Goal: Check status: Check status

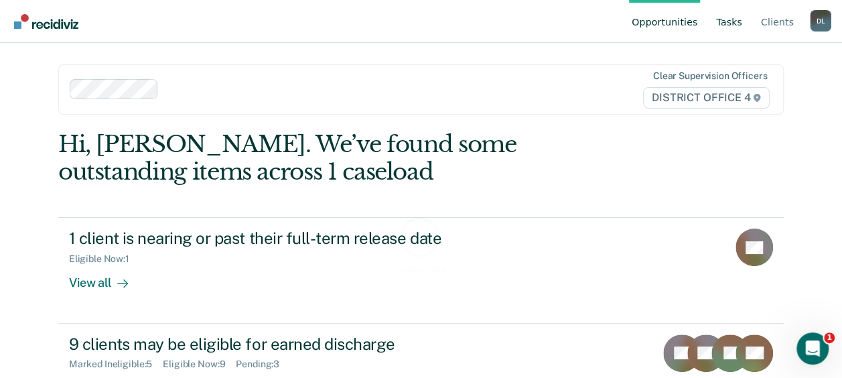
click at [736, 24] on link "Tasks" at bounding box center [729, 21] width 31 height 43
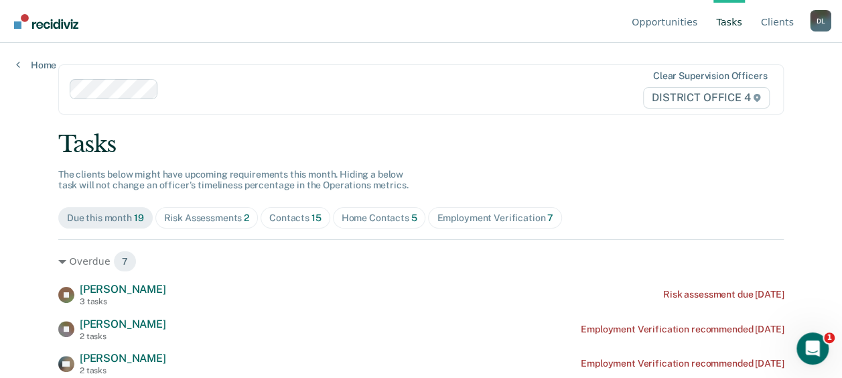
scroll to position [88, 0]
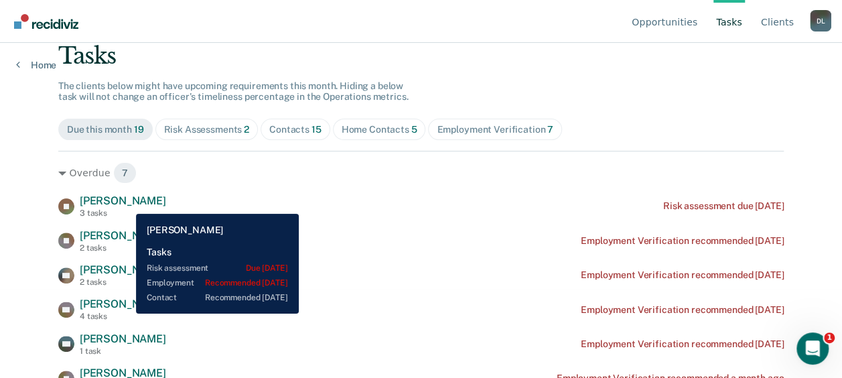
click at [123, 202] on span "[PERSON_NAME]" at bounding box center [123, 200] width 86 height 13
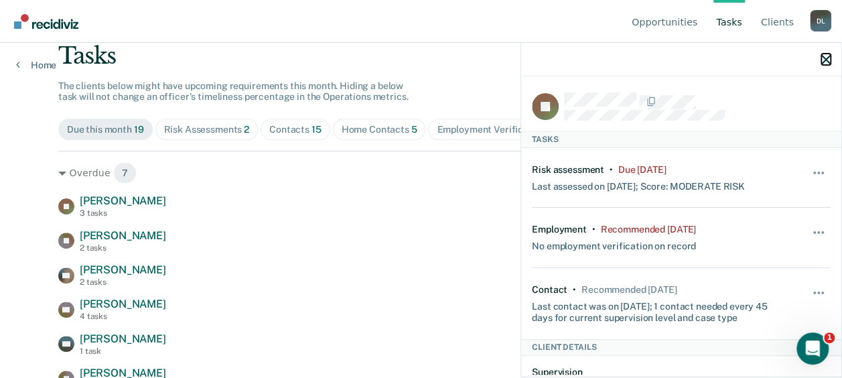
click at [825, 60] on icon "button" at bounding box center [825, 59] width 9 height 9
